Goal: Contribute content: Add original content to the website for others to see

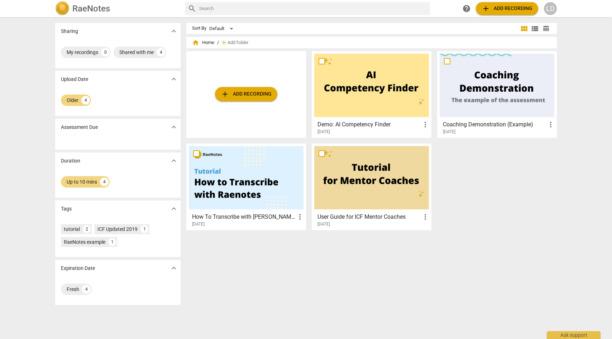
click at [246, 92] on span "add Add recording" at bounding box center [246, 94] width 51 height 9
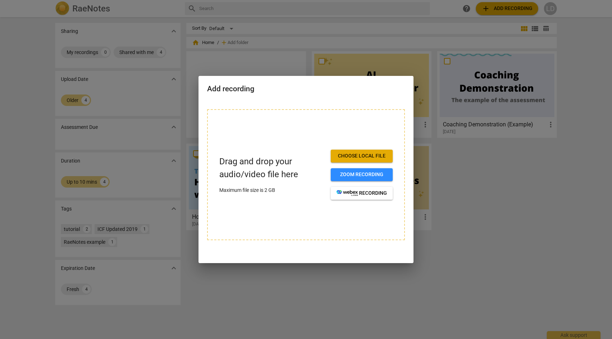
click at [350, 159] on span "Choose local file" at bounding box center [361, 156] width 51 height 7
click at [197, 199] on div at bounding box center [306, 169] width 612 height 339
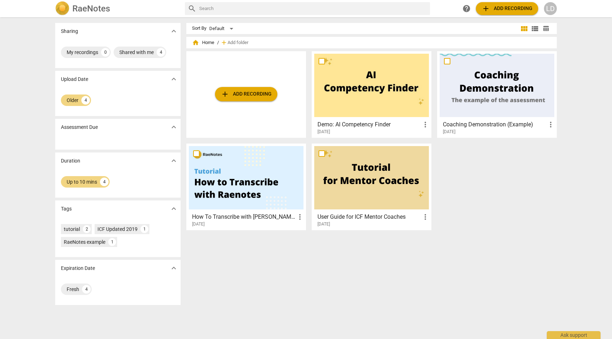
click at [246, 95] on span "add Add recording" at bounding box center [246, 94] width 51 height 9
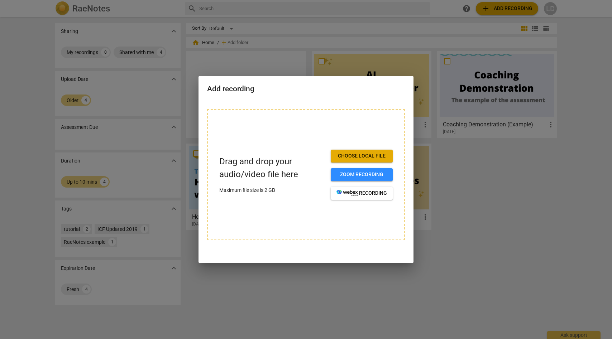
click at [359, 161] on button "Choose local file" at bounding box center [362, 156] width 62 height 13
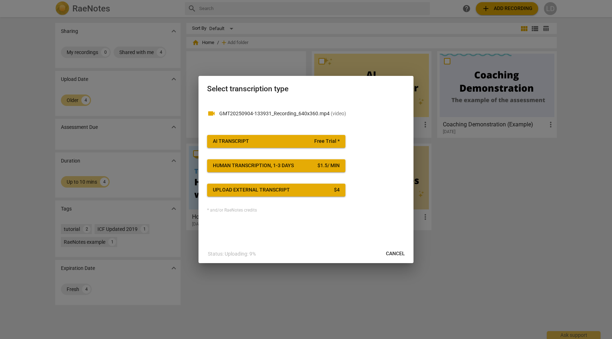
click at [292, 111] on p "GMT20250904-133931_Recording_640x360.mp4 ( video )" at bounding box center [312, 114] width 186 height 8
click at [312, 144] on span "AI Transcript Free Trial *" at bounding box center [276, 141] width 127 height 7
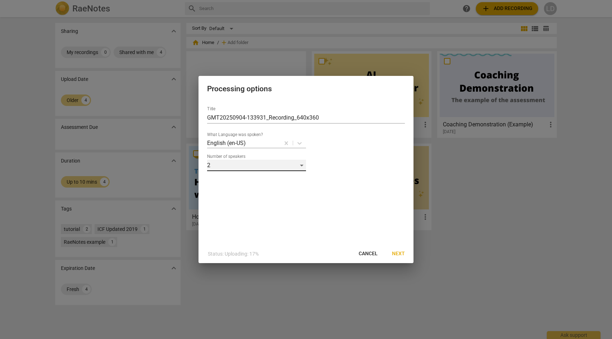
click at [300, 166] on div "2" at bounding box center [256, 165] width 99 height 11
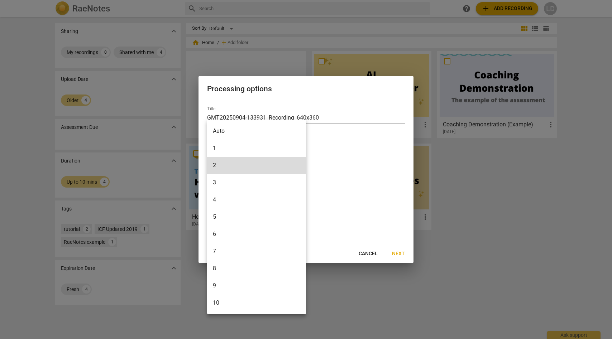
click at [300, 166] on li "2" at bounding box center [256, 165] width 99 height 17
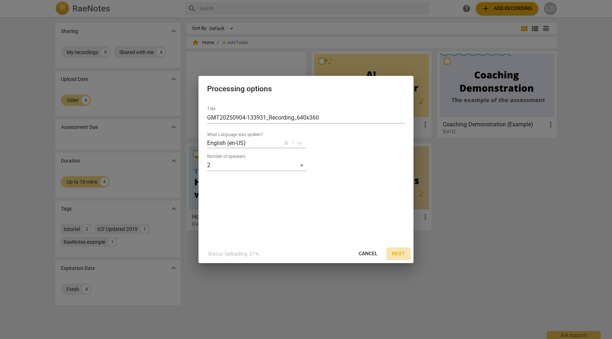
click at [402, 253] on span "Next" at bounding box center [398, 253] width 13 height 7
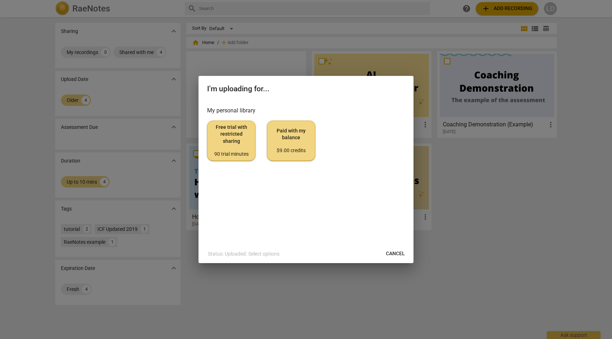
click at [240, 148] on span "Free trial with restricted sharing 90 trial minutes" at bounding box center [231, 141] width 36 height 34
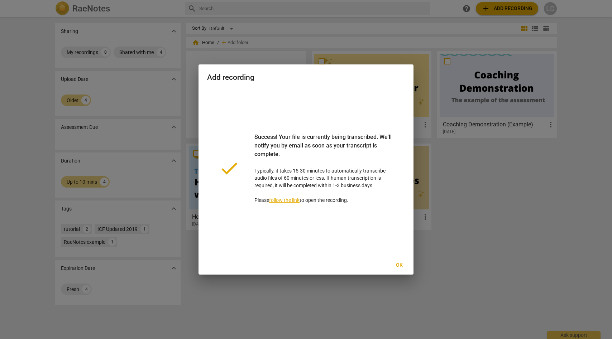
click at [399, 266] on span "Ok" at bounding box center [398, 265] width 11 height 7
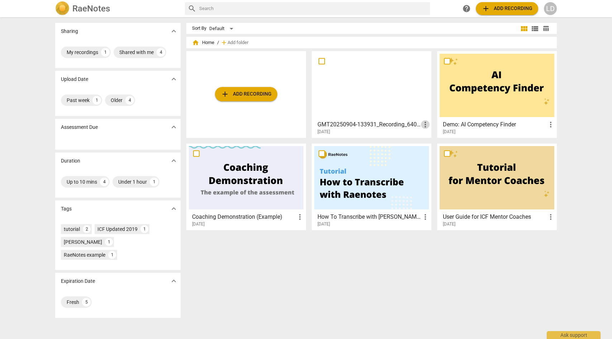
click at [424, 124] on span "more_vert" at bounding box center [425, 124] width 9 height 9
click at [361, 125] on div at bounding box center [306, 169] width 612 height 339
click at [346, 126] on h3 "GMT20250904-133931_Recording_640x360" at bounding box center [369, 124] width 104 height 9
click at [346, 0] on html "RaeNotes search help add Add recording LD Sharing expand_more My recordings 1 S…" at bounding box center [306, 0] width 612 height 0
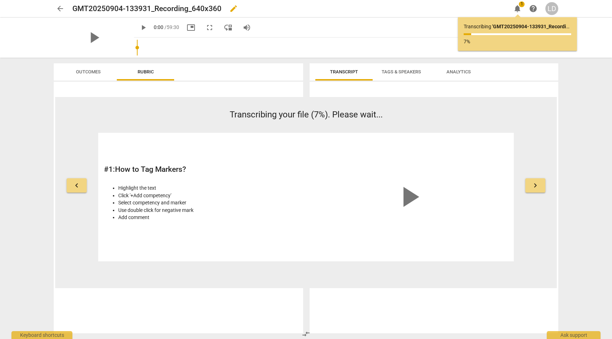
click at [151, 8] on h2 "GMT20250904-133931_Recording_640x360" at bounding box center [146, 8] width 149 height 9
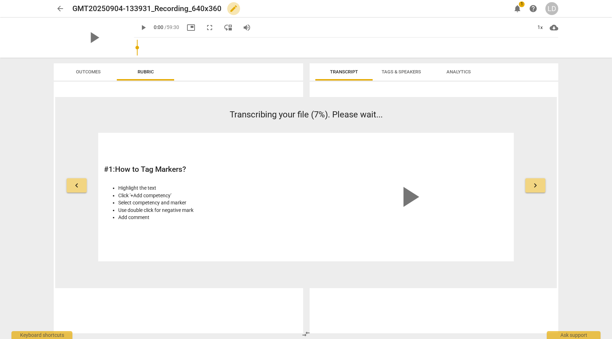
click at [235, 11] on span "edit" at bounding box center [233, 8] width 9 height 9
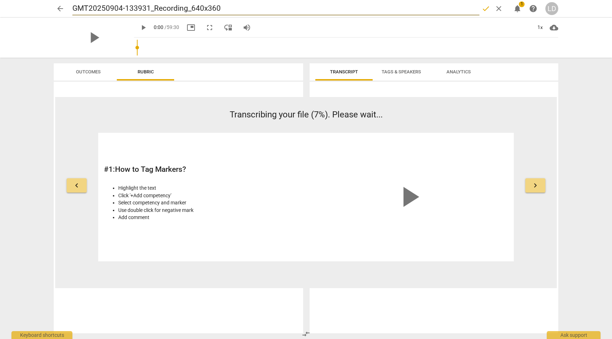
drag, startPoint x: 228, startPoint y: 7, endPoint x: 8, endPoint y: 5, distance: 220.4
click at [8, 5] on div "arrow_back GMT20250904-133931_Recording_640x360 done clear notifications 1 help…" at bounding box center [306, 8] width 601 height 17
type input "[DATE] Session 3"
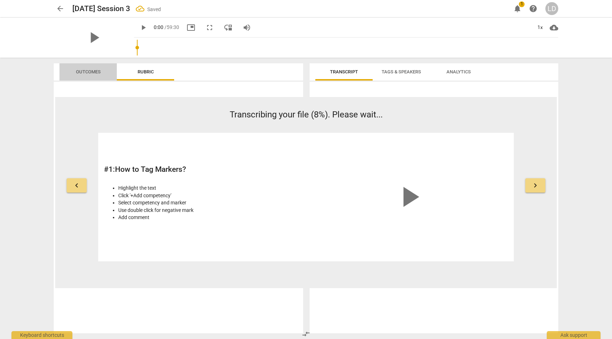
click at [93, 76] on span "Outcomes" at bounding box center [88, 72] width 42 height 10
click at [142, 76] on span "Rubric" at bounding box center [145, 72] width 33 height 10
click at [419, 71] on span "Tags & Speakers" at bounding box center [401, 71] width 39 height 5
click at [357, 68] on span "Transcript" at bounding box center [343, 72] width 45 height 10
